Goal: Information Seeking & Learning: Understand process/instructions

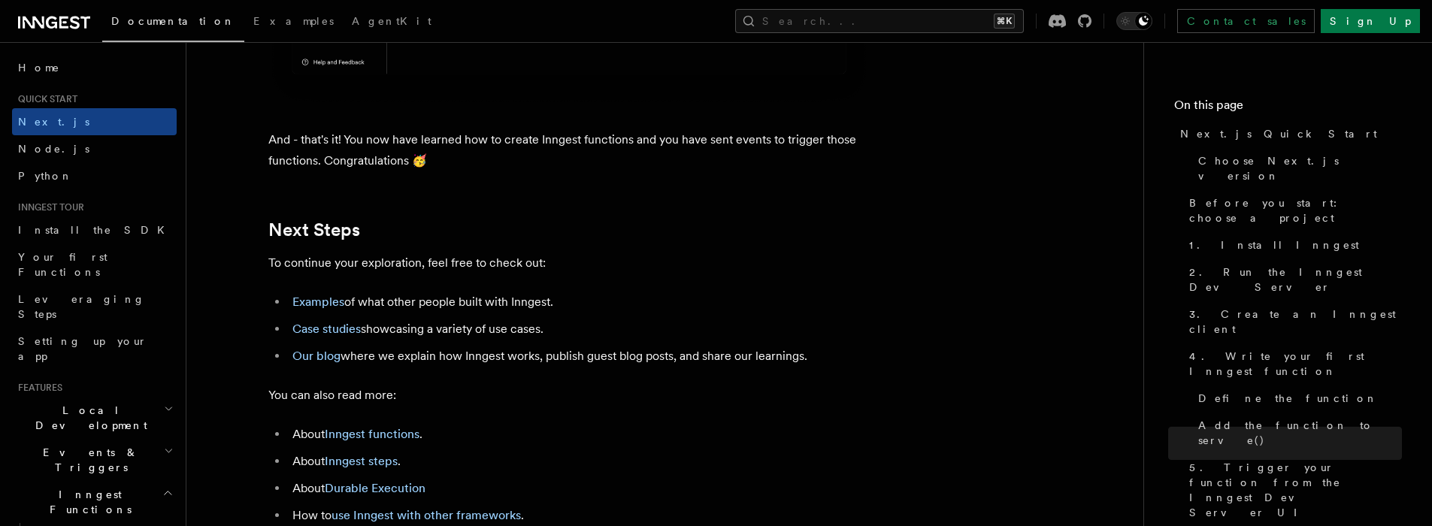
scroll to position [9218, 0]
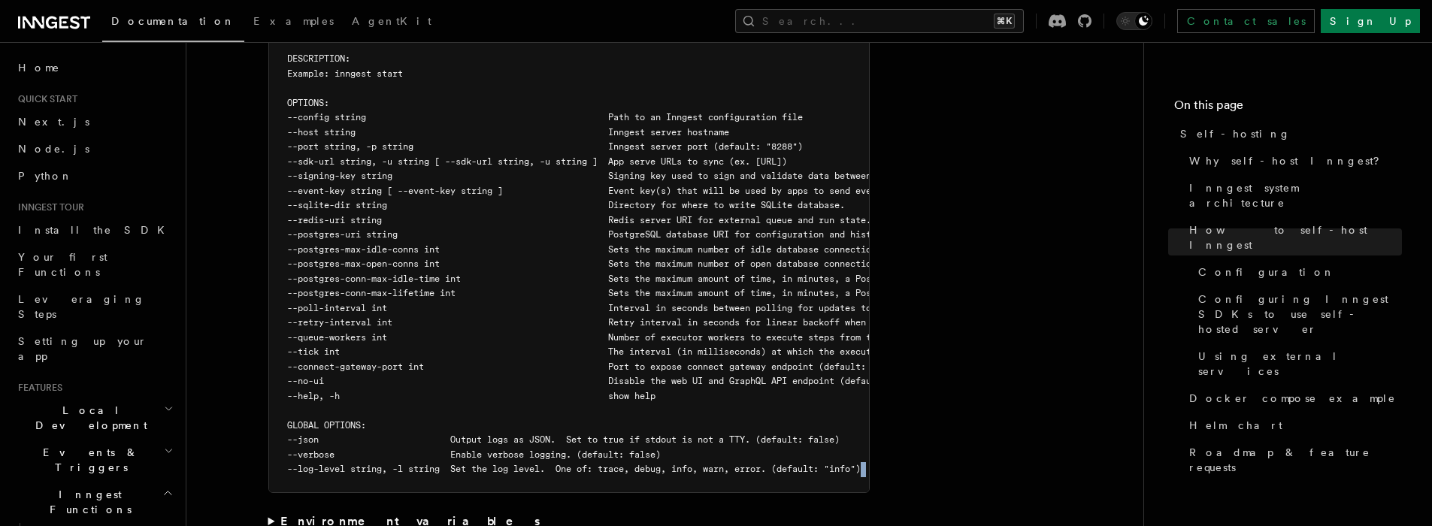
drag, startPoint x: 367, startPoint y: 455, endPoint x: 431, endPoint y: 468, distance: 65.3
click at [431, 468] on article "Platform Deployment Self-hosting Self-hosting support for Inngest is supported …" at bounding box center [664, 535] width 909 height 6423
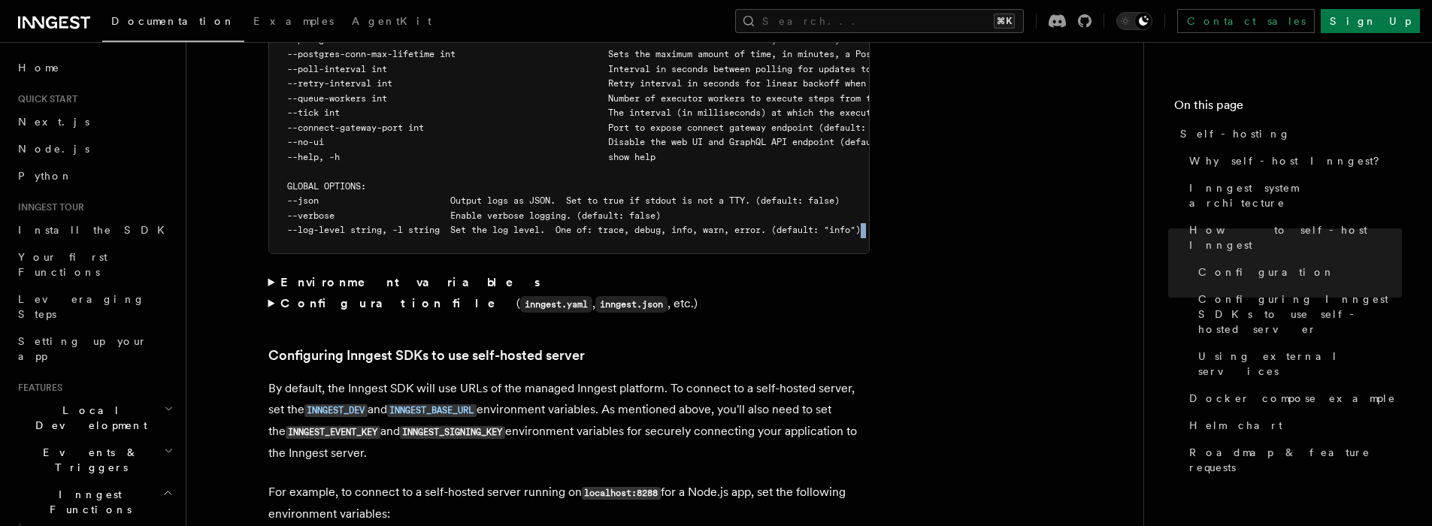
scroll to position [2986, 0]
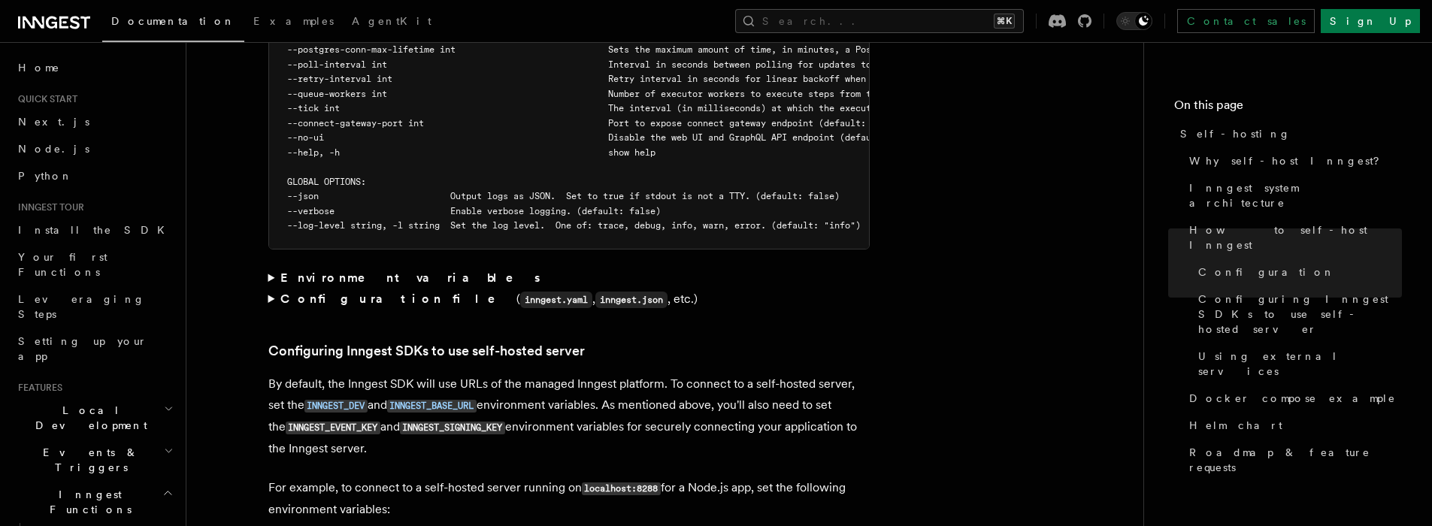
click at [295, 268] on summary "Environment variables" at bounding box center [568, 278] width 601 height 21
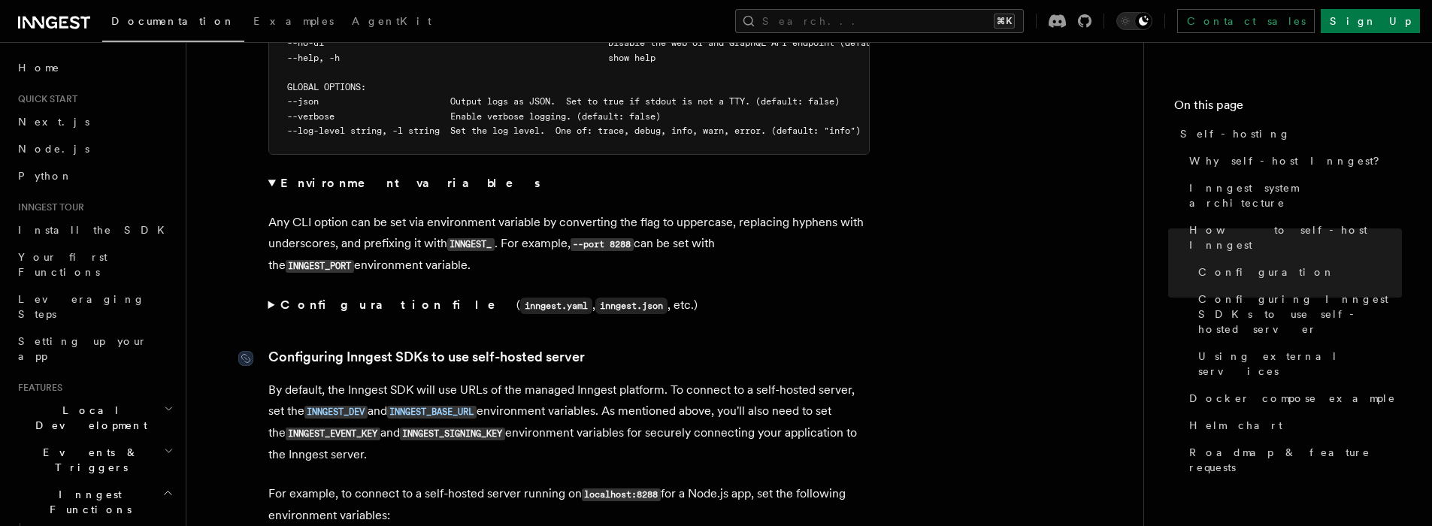
scroll to position [3113, 0]
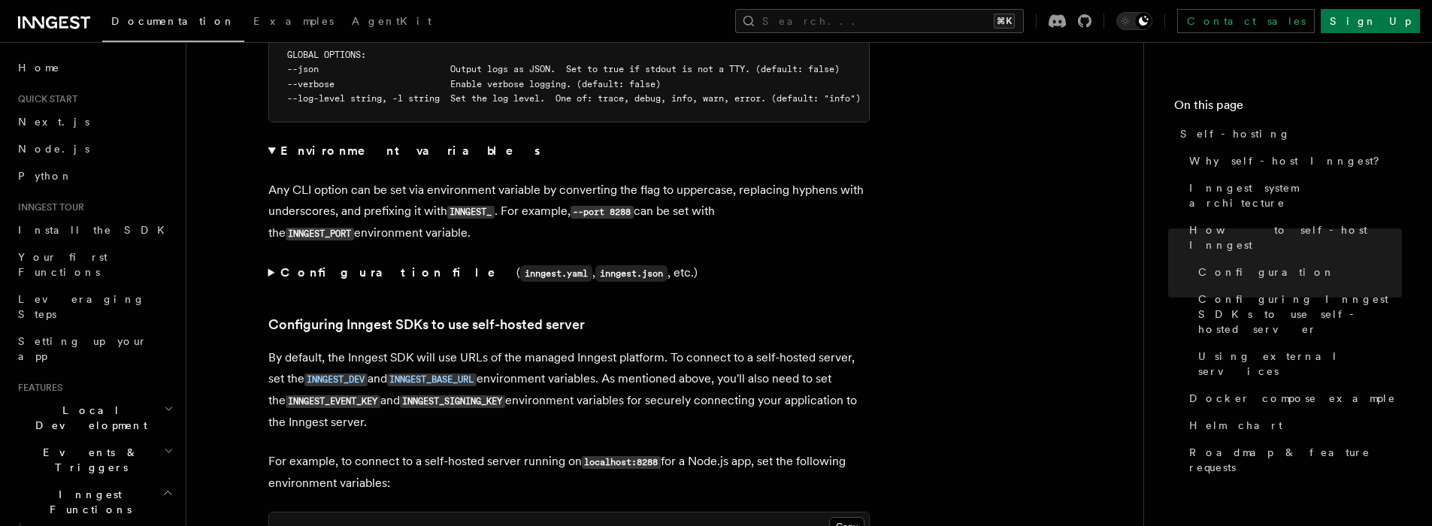
click at [277, 262] on summary "Configuration file ( inngest.yaml , inngest.json , etc.)" at bounding box center [568, 273] width 601 height 22
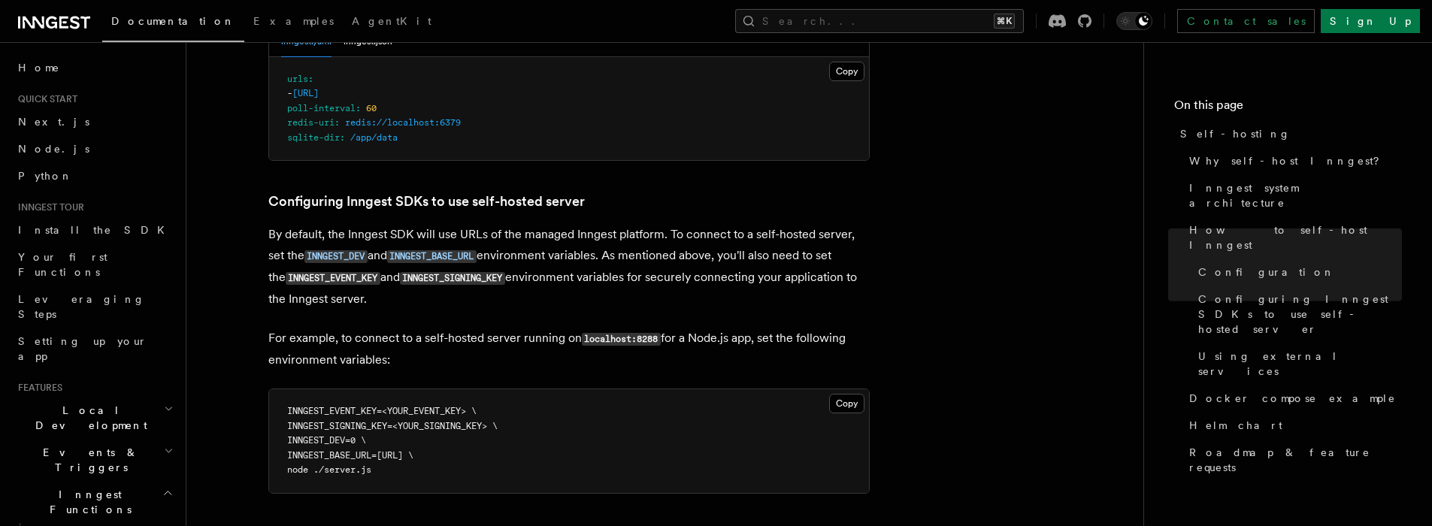
scroll to position [3497, 0]
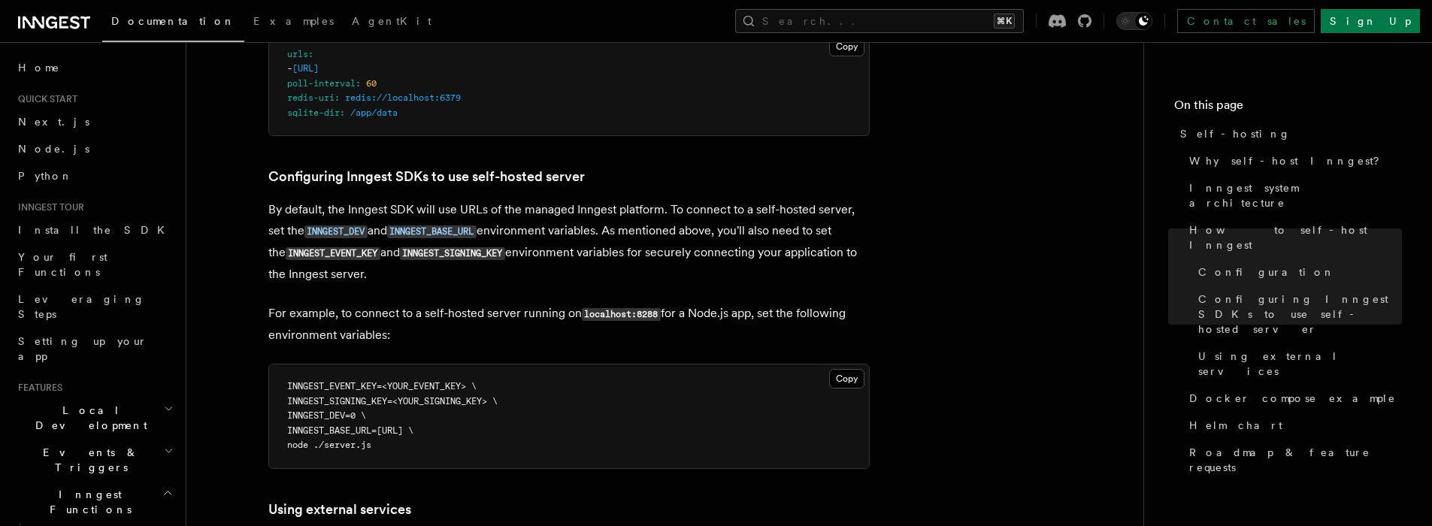
drag, startPoint x: 519, startPoint y: 221, endPoint x: 528, endPoint y: 240, distance: 20.8
click at [528, 240] on p "By default, the Inngest SDK will use URLs of the managed Inngest platform. To c…" at bounding box center [568, 242] width 601 height 86
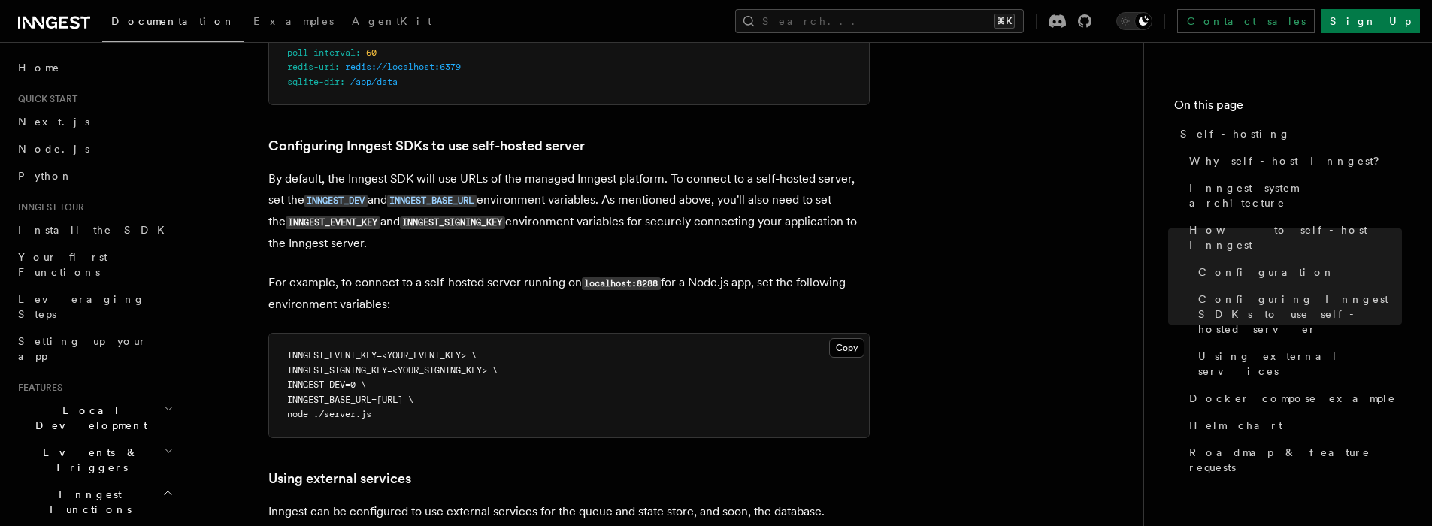
scroll to position [3550, 0]
